Goal: Transaction & Acquisition: Download file/media

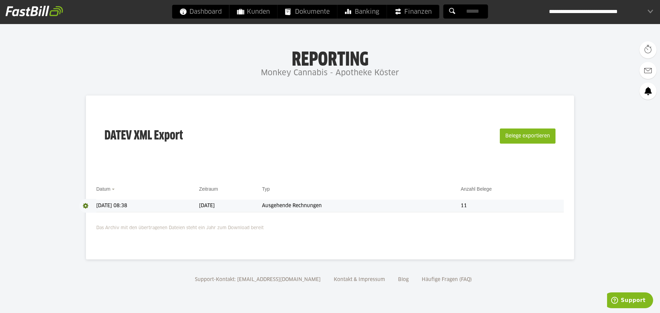
click at [85, 203] on span at bounding box center [87, 206] width 17 height 14
click at [320, 233] on div "**********" at bounding box center [330, 177] width 488 height 164
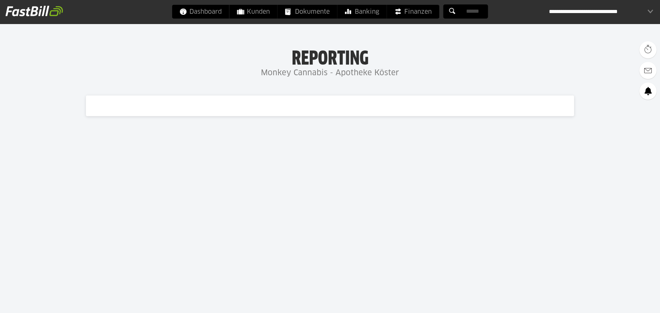
click at [186, 108] on div at bounding box center [330, 105] width 488 height 21
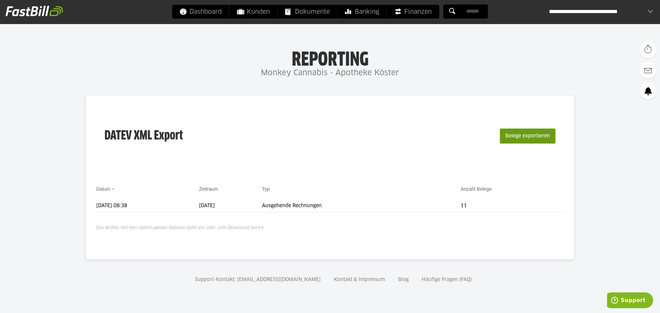
click at [528, 135] on button "Belege exportieren" at bounding box center [527, 135] width 56 height 15
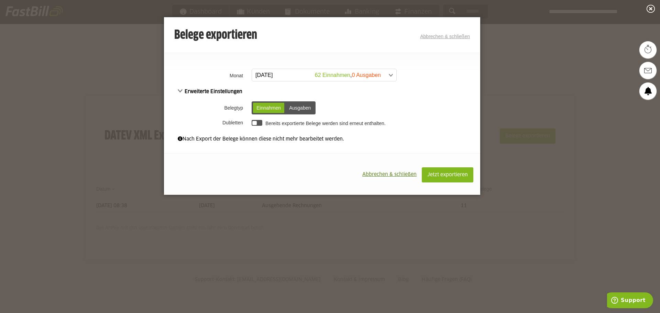
click at [270, 73] on span at bounding box center [320, 75] width 144 height 12
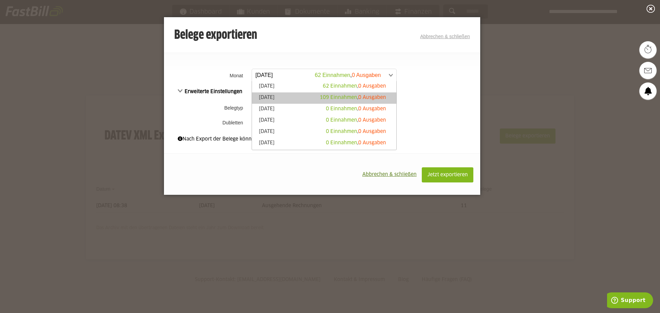
click at [280, 96] on link "August 2025 109 Einnahmen , 0 Ausgaben" at bounding box center [323, 98] width 137 height 8
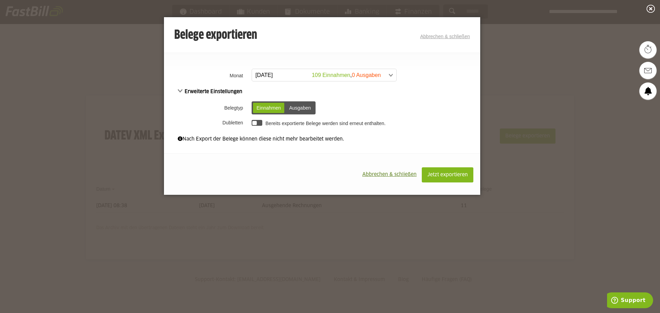
click at [263, 106] on div "Einnahmen" at bounding box center [268, 108] width 31 height 10
click at [261, 124] on div at bounding box center [256, 123] width 11 height 6
click at [261, 123] on div at bounding box center [259, 123] width 4 height 4
click at [444, 173] on span "Jetzt exportieren" at bounding box center [447, 174] width 41 height 5
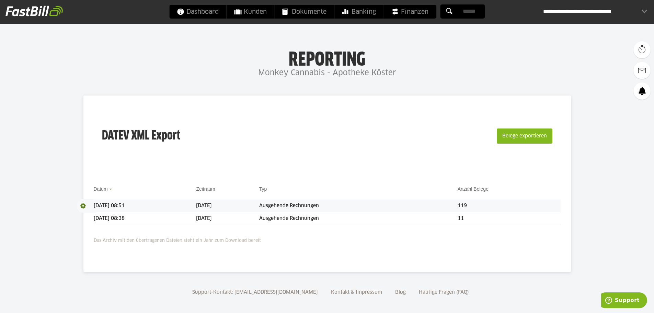
click at [476, 204] on td "119" at bounding box center [509, 206] width 103 height 13
click at [82, 205] on span at bounding box center [85, 206] width 17 height 14
click at [90, 215] on link "Download" at bounding box center [95, 215] width 37 height 8
click at [82, 204] on span "Download" at bounding box center [85, 206] width 17 height 14
click at [88, 215] on link "Download" at bounding box center [95, 215] width 37 height 8
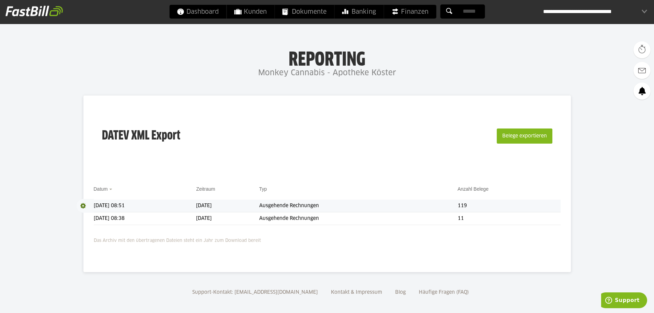
click at [599, 10] on div "**********" at bounding box center [595, 12] width 104 height 14
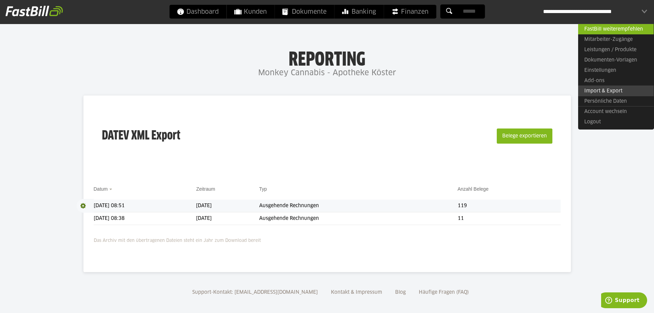
click at [591, 89] on link "Import & Export" at bounding box center [616, 91] width 76 height 11
